Goal: Transaction & Acquisition: Download file/media

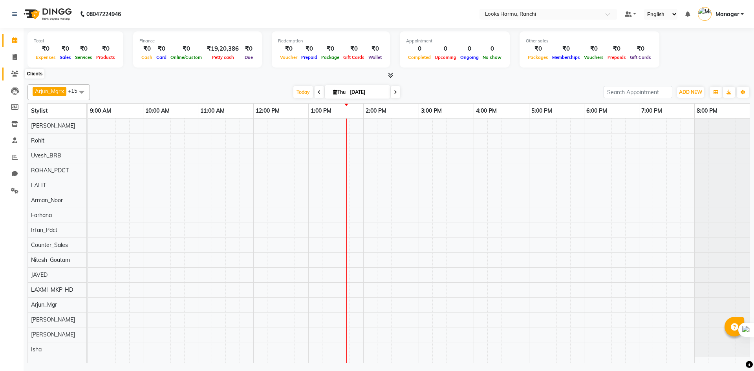
click at [21, 71] on span at bounding box center [15, 74] width 14 height 9
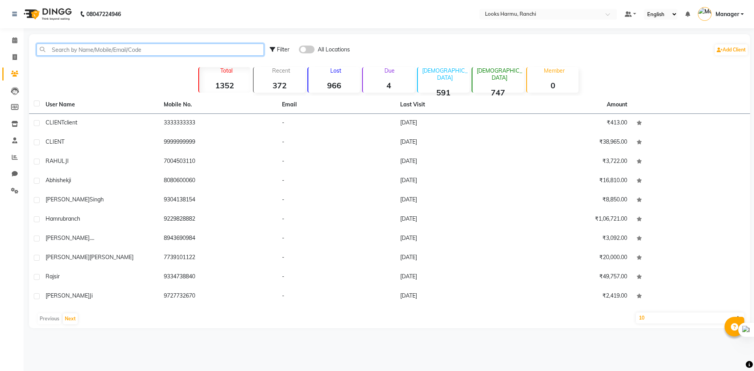
click at [65, 51] on input "text" at bounding box center [150, 50] width 227 height 12
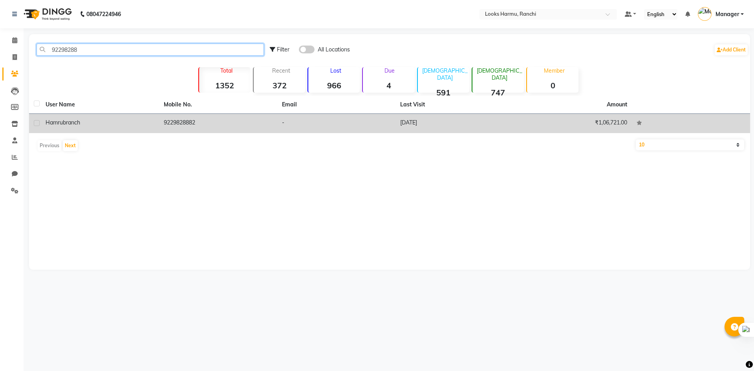
type input "92298288"
click at [104, 130] on td "hamru branch" at bounding box center [100, 123] width 118 height 19
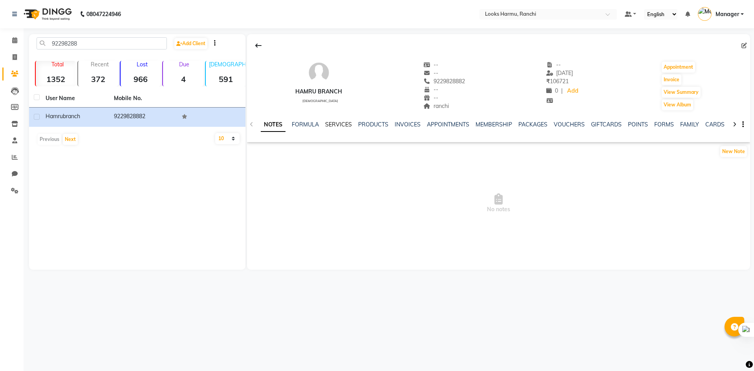
click at [328, 124] on link "SERVICES" at bounding box center [338, 124] width 27 height 7
click at [372, 126] on link "PRODUCTS" at bounding box center [366, 124] width 30 height 7
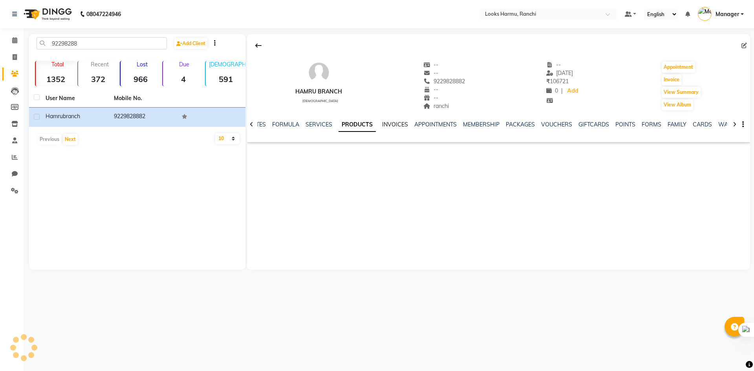
click at [399, 126] on link "INVOICES" at bounding box center [395, 124] width 26 height 7
click at [343, 126] on link "PRODUCTS" at bounding box center [347, 124] width 30 height 7
click at [394, 125] on link "INVOICES" at bounding box center [395, 124] width 26 height 7
click at [360, 126] on link "PRODUCTS" at bounding box center [347, 124] width 30 height 7
click at [300, 127] on ul "NOTES FORMULA SERVICES PRODUCTS INVOICES APPOINTMENTS MEMBERSHIP PACKAGES VOUCH…" at bounding box center [497, 125] width 499 height 8
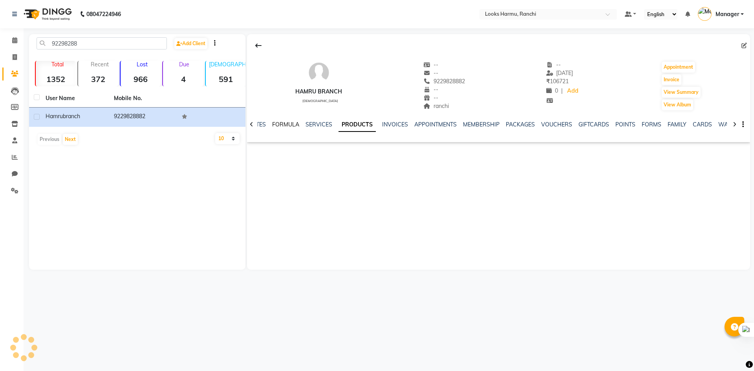
click at [283, 125] on link "FORMULA" at bounding box center [285, 124] width 27 height 7
click at [335, 124] on link "SERVICES" at bounding box center [337, 124] width 27 height 7
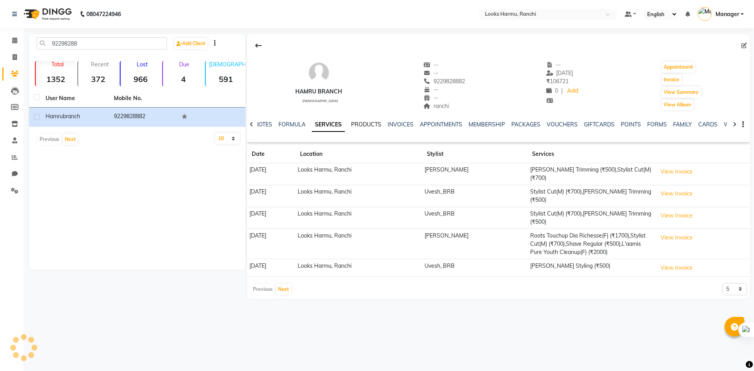
click at [379, 123] on link "PRODUCTS" at bounding box center [366, 124] width 30 height 7
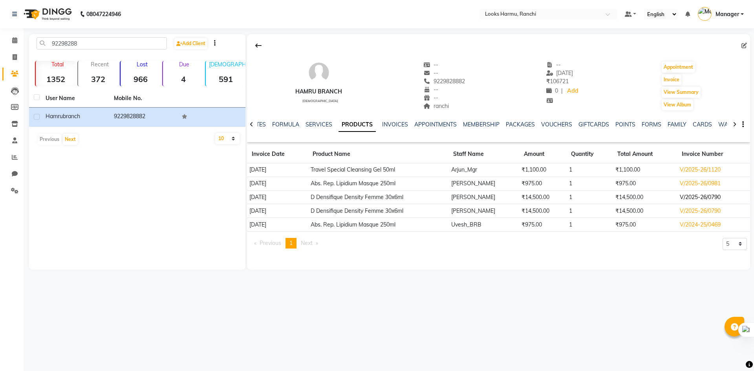
click at [697, 201] on td "V/2025-26/0790" at bounding box center [713, 197] width 73 height 14
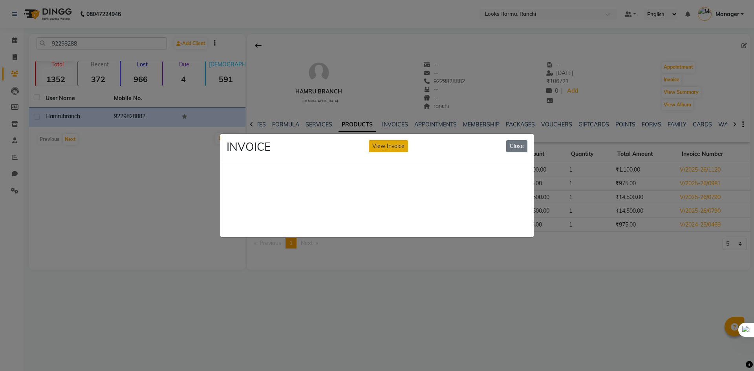
click at [396, 142] on button "View Invoice" at bounding box center [388, 146] width 39 height 12
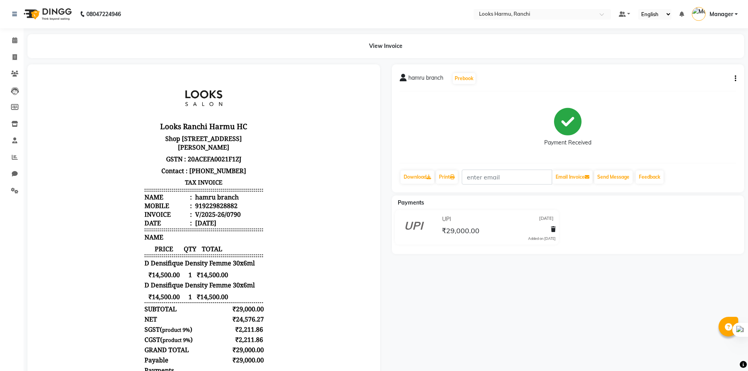
click at [732, 77] on button "button" at bounding box center [734, 79] width 5 height 8
click at [417, 177] on link "Download" at bounding box center [418, 176] width 34 height 13
drag, startPoint x: 17, startPoint y: 55, endPoint x: 471, endPoint y: 357, distance: 545.9
click at [17, 55] on icon at bounding box center [15, 57] width 4 height 6
select select "service"
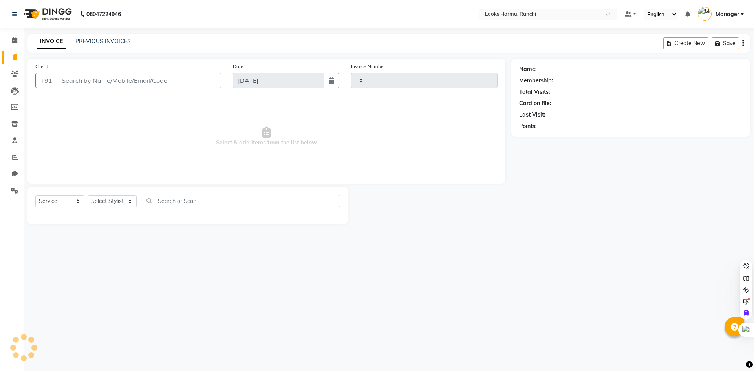
type input "1157"
select select "6247"
select select "V"
select select "47538"
